Goal: Transaction & Acquisition: Purchase product/service

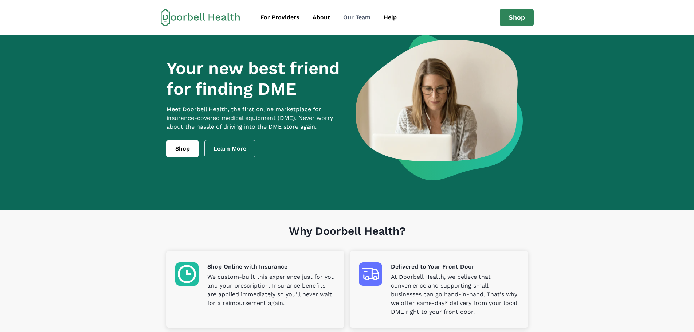
click at [364, 13] on div "Our Team" at bounding box center [356, 17] width 27 height 9
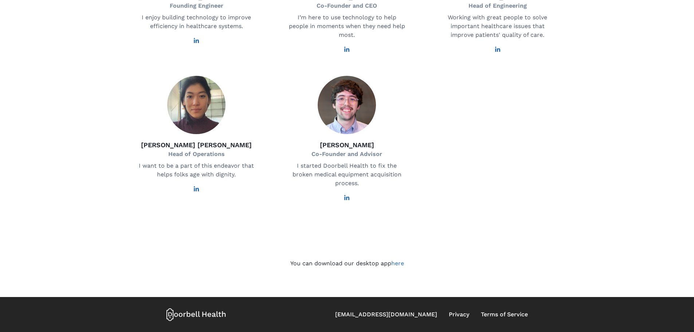
scroll to position [404, 0]
click at [201, 316] on icon at bounding box center [196, 314] width 60 height 13
click at [180, 315] on icon at bounding box center [196, 314] width 60 height 13
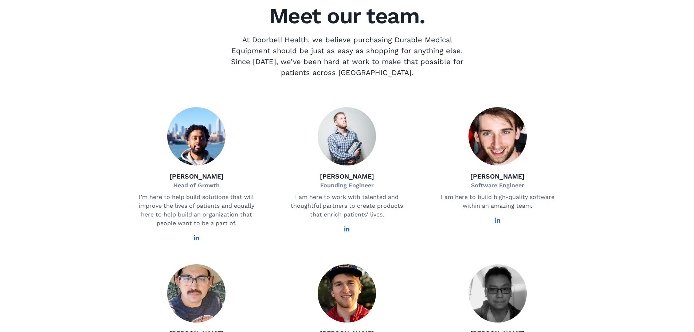
scroll to position [0, 0]
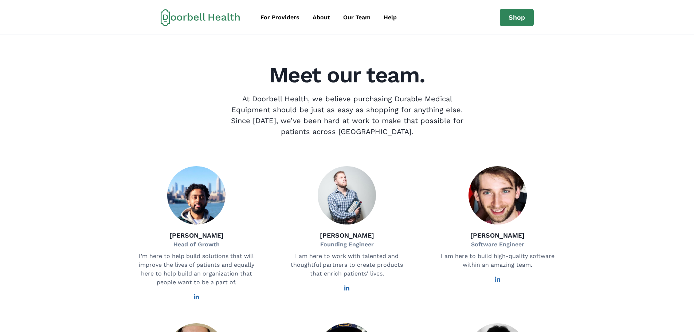
click at [182, 18] on icon at bounding box center [200, 17] width 79 height 17
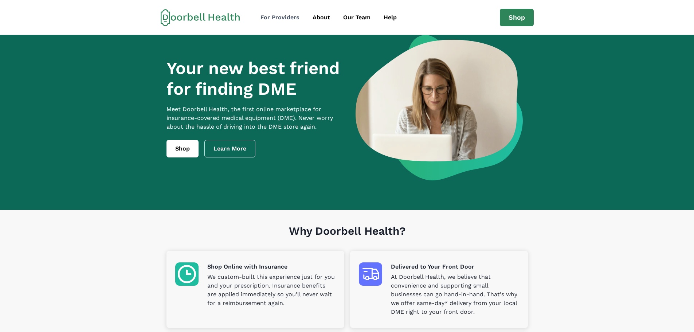
click at [268, 19] on div "For Providers" at bounding box center [279, 17] width 39 height 9
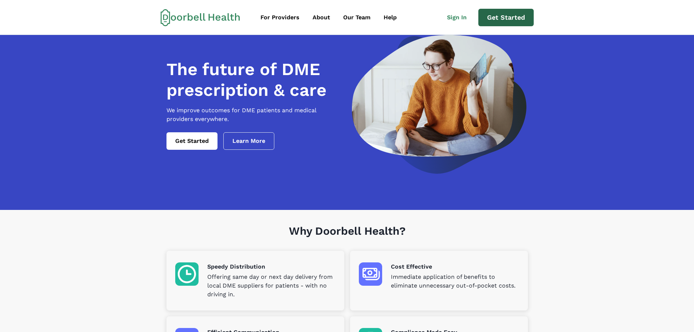
click at [498, 12] on link "Get Started" at bounding box center [505, 17] width 55 height 17
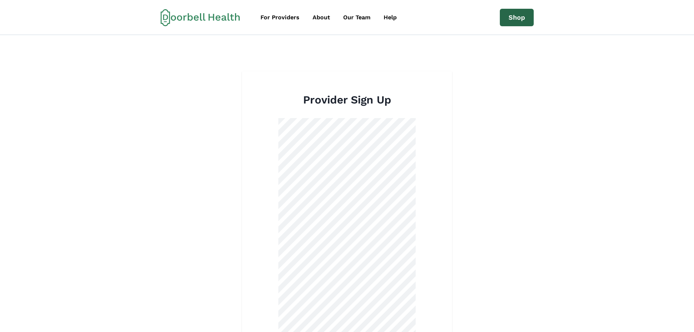
click at [512, 16] on link "Shop" at bounding box center [517, 17] width 34 height 17
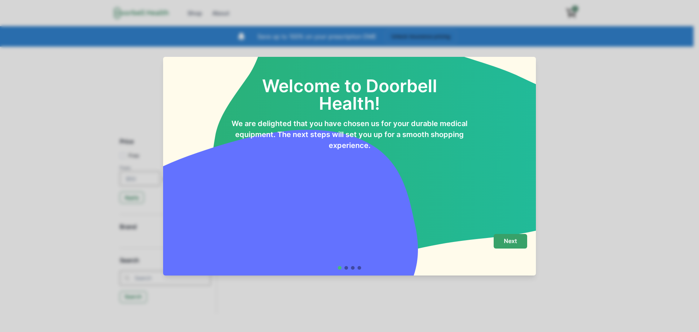
click at [511, 241] on p "Next" at bounding box center [510, 240] width 13 height 7
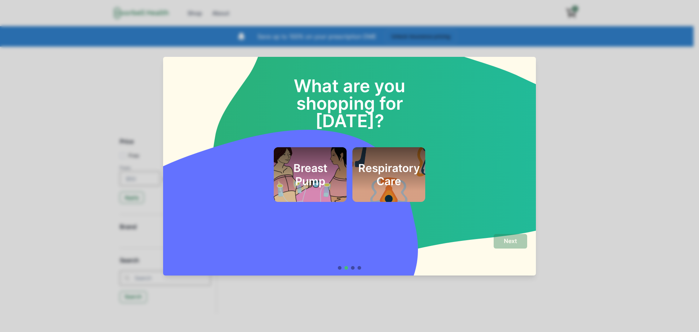
click at [385, 165] on h2 "Respiratory Care" at bounding box center [389, 174] width 62 height 26
click at [389, 173] on div "Respiratory Care" at bounding box center [388, 174] width 53 height 35
click at [517, 244] on button "Next" at bounding box center [511, 241] width 34 height 15
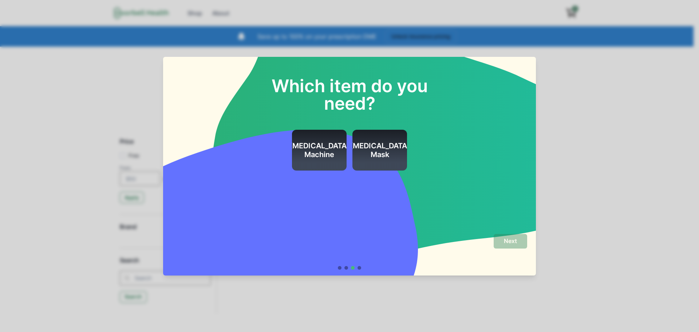
click at [318, 150] on h2 "[MEDICAL_DATA] Machine" at bounding box center [320, 149] width 60 height 17
click at [511, 242] on p "Next" at bounding box center [510, 240] width 13 height 7
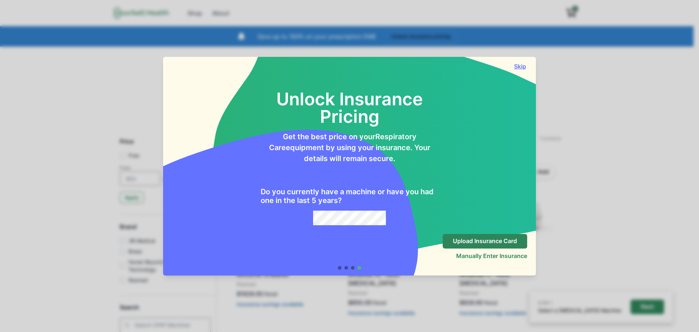
click at [521, 64] on button "Skip" at bounding box center [520, 66] width 15 height 7
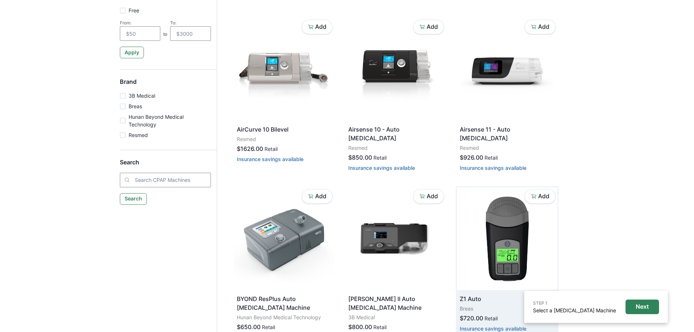
scroll to position [146, 0]
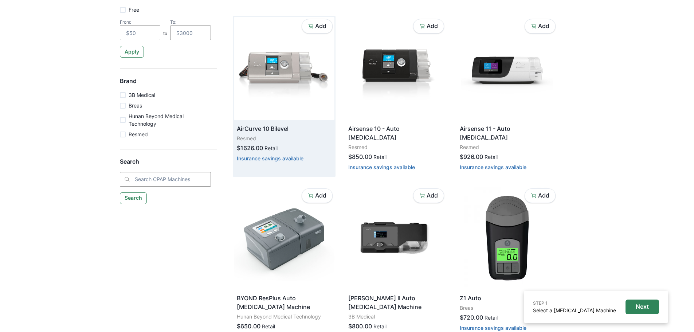
click at [270, 75] on img at bounding box center [284, 68] width 101 height 103
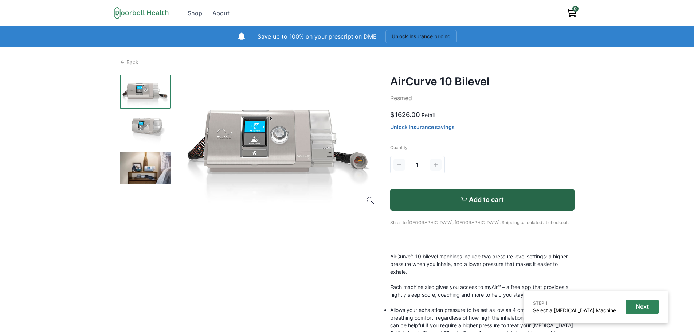
click at [141, 129] on img at bounding box center [145, 130] width 51 height 34
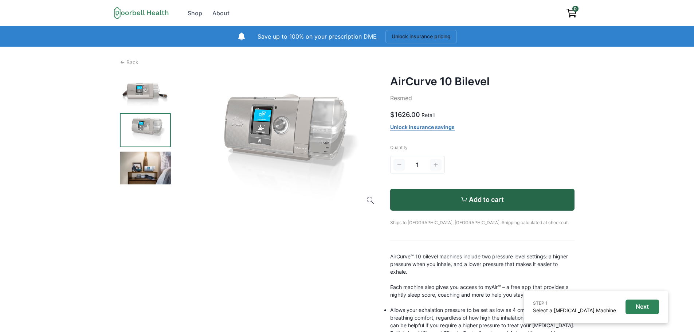
click at [149, 173] on img at bounding box center [145, 167] width 51 height 33
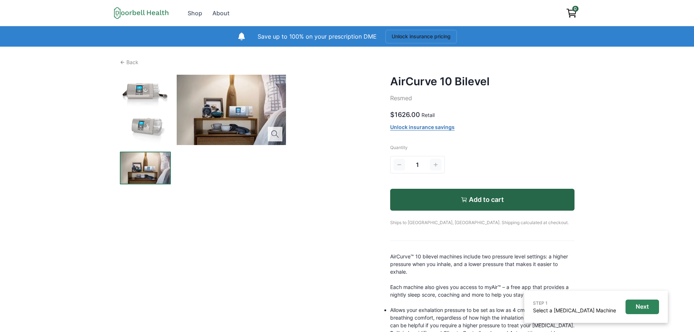
click at [148, 134] on img at bounding box center [145, 130] width 51 height 34
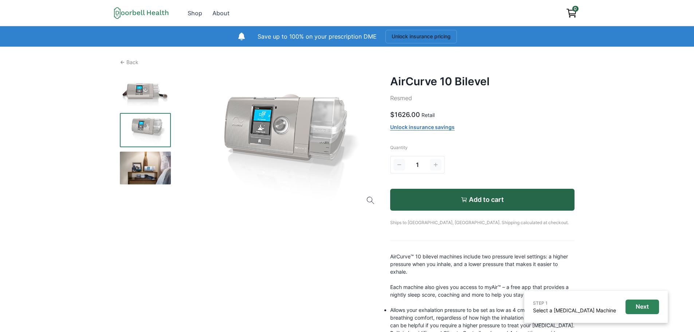
click at [148, 99] on img at bounding box center [145, 92] width 51 height 34
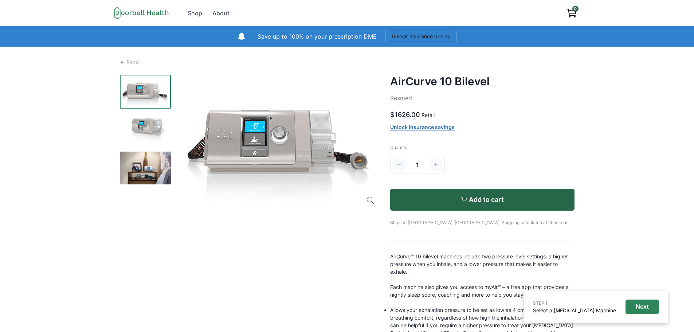
click at [423, 127] on link "Unlock insurance savings" at bounding box center [422, 127] width 64 height 7
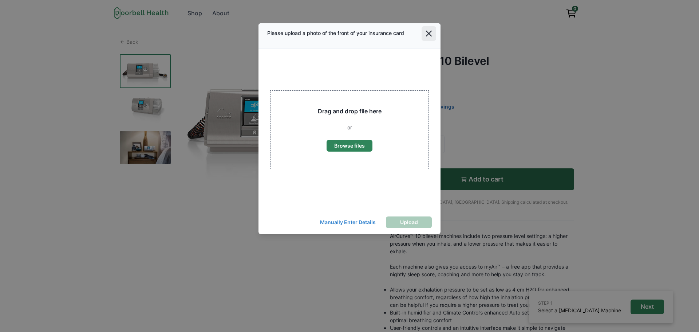
click at [426, 32] on button "Close" at bounding box center [429, 33] width 15 height 15
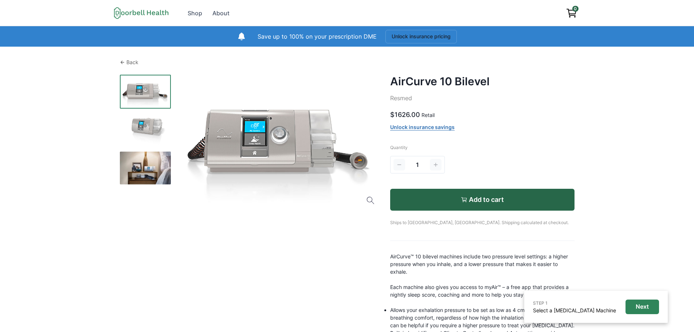
click at [129, 59] on p "Back" at bounding box center [132, 62] width 12 height 8
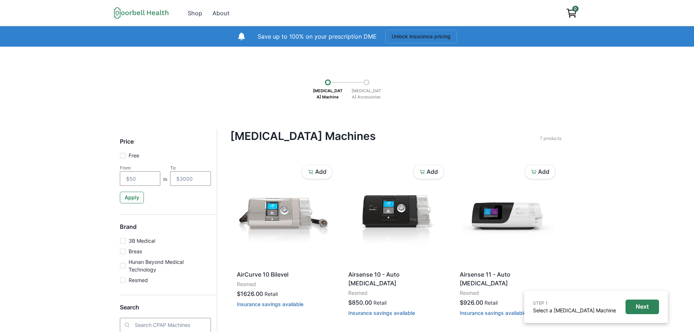
click at [151, 11] on icon at bounding box center [141, 13] width 55 height 12
click at [200, 11] on div "Shop" at bounding box center [195, 13] width 15 height 9
click at [148, 15] on icon at bounding box center [141, 13] width 55 height 12
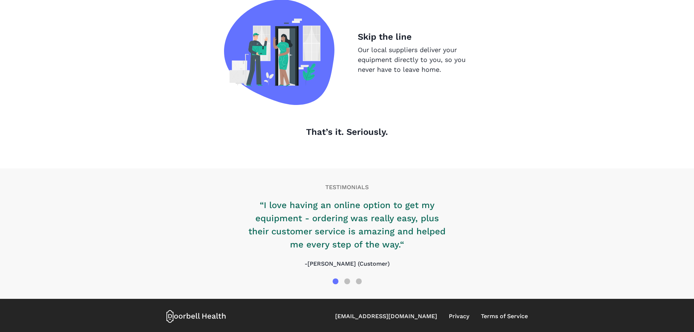
scroll to position [740, 0]
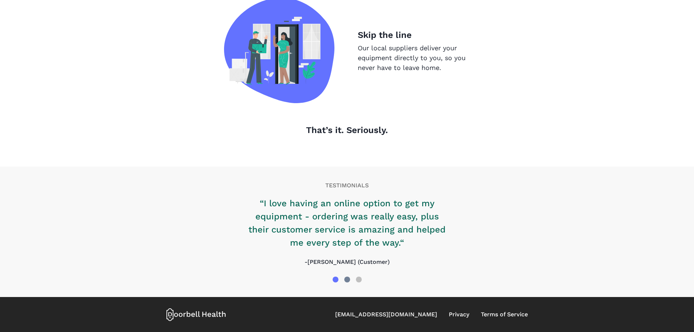
click at [347, 278] on div at bounding box center [347, 279] width 6 height 6
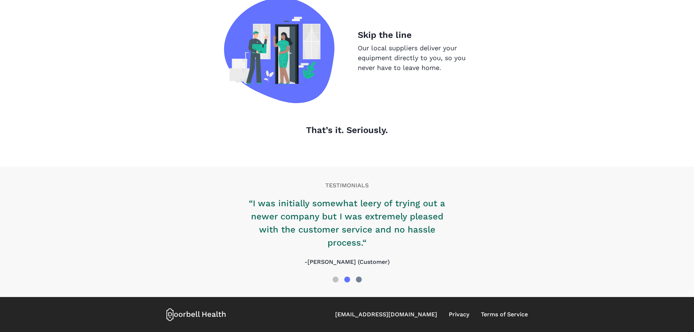
click at [362, 276] on div at bounding box center [359, 279] width 12 height 12
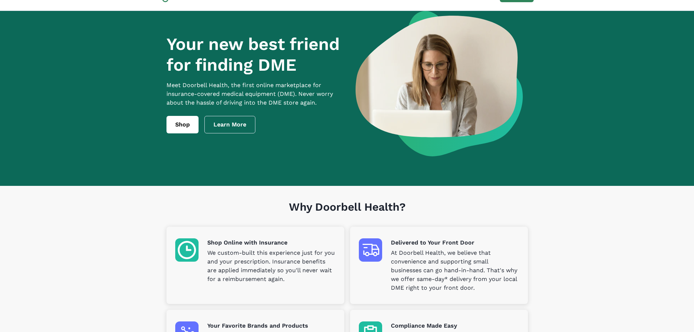
scroll to position [0, 0]
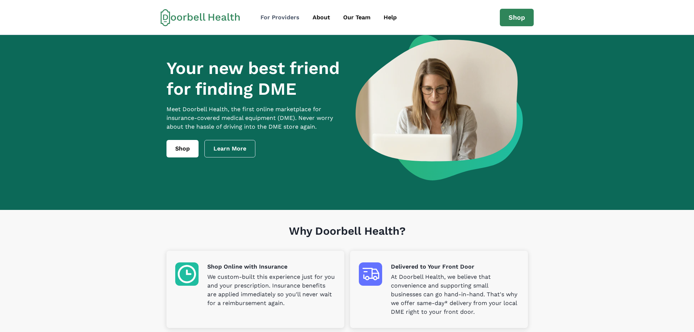
click at [296, 16] on div "For Providers" at bounding box center [279, 17] width 39 height 9
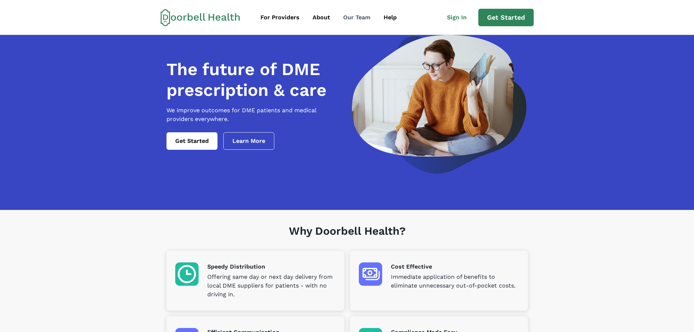
click at [360, 14] on div "Our Team" at bounding box center [356, 17] width 27 height 9
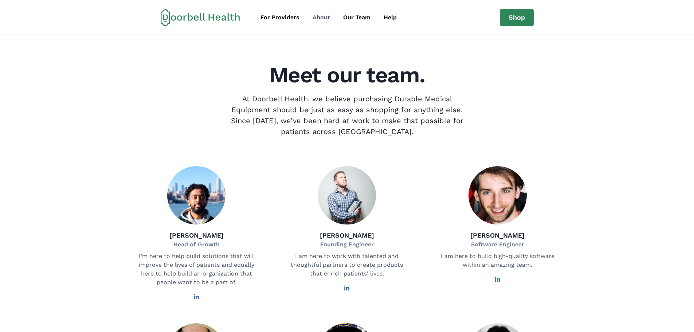
click at [327, 18] on div "About" at bounding box center [320, 17] width 17 height 9
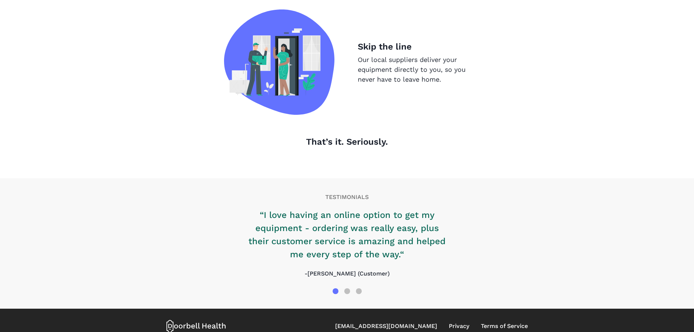
scroll to position [740, 0]
